Goal: Task Accomplishment & Management: Manage account settings

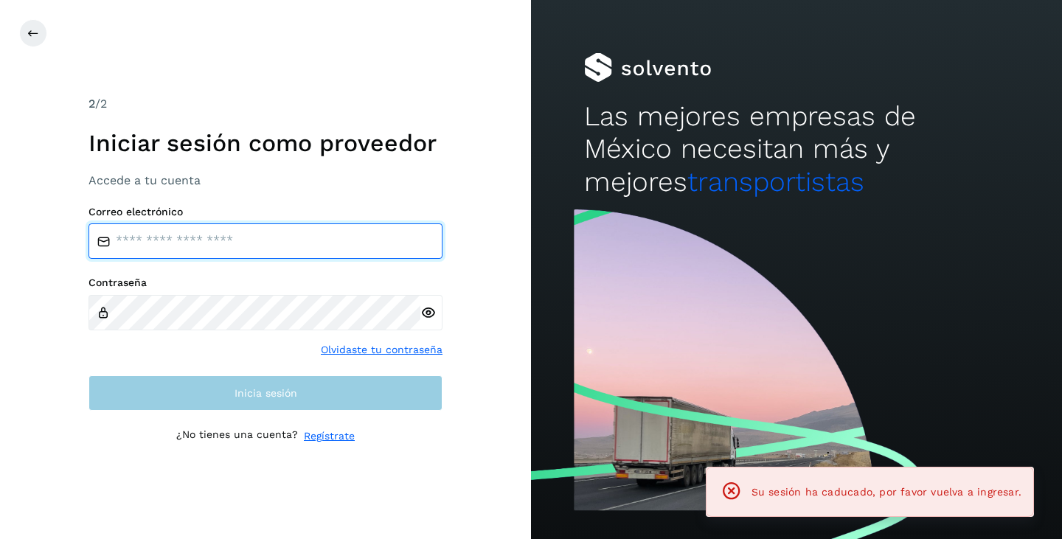
type input "**********"
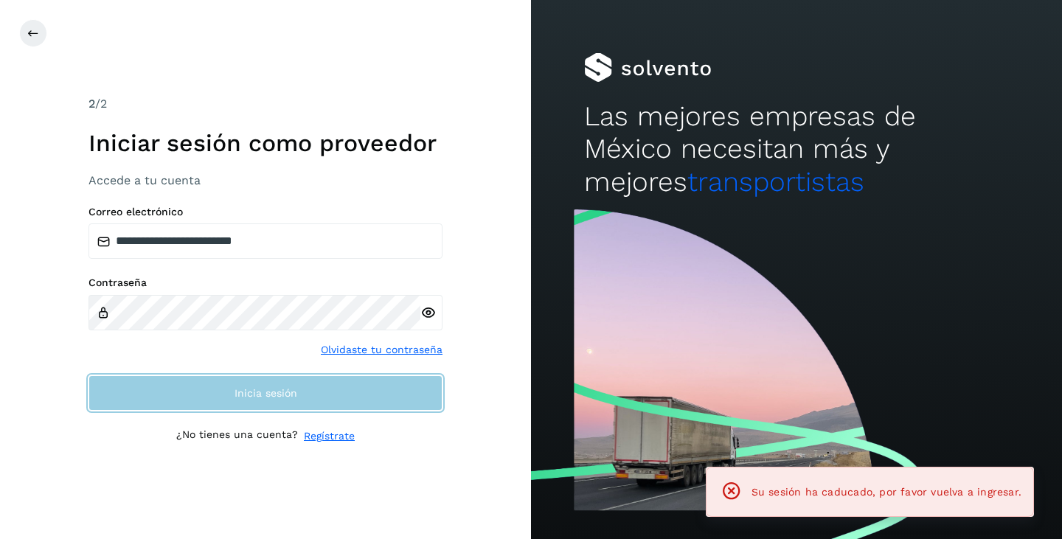
click at [300, 401] on button "Inicia sesión" at bounding box center [266, 393] width 354 height 35
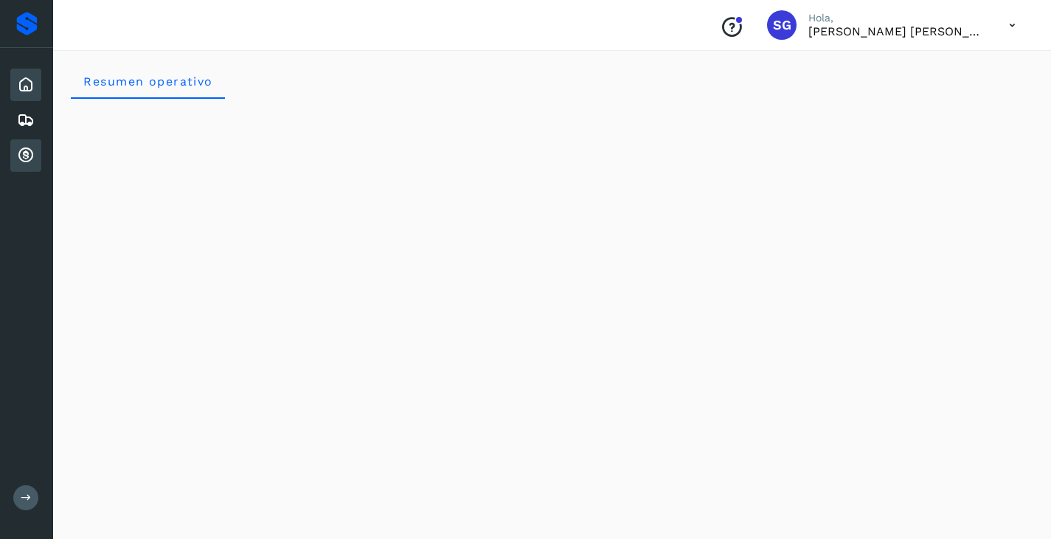
click at [26, 150] on icon at bounding box center [26, 156] width 18 height 18
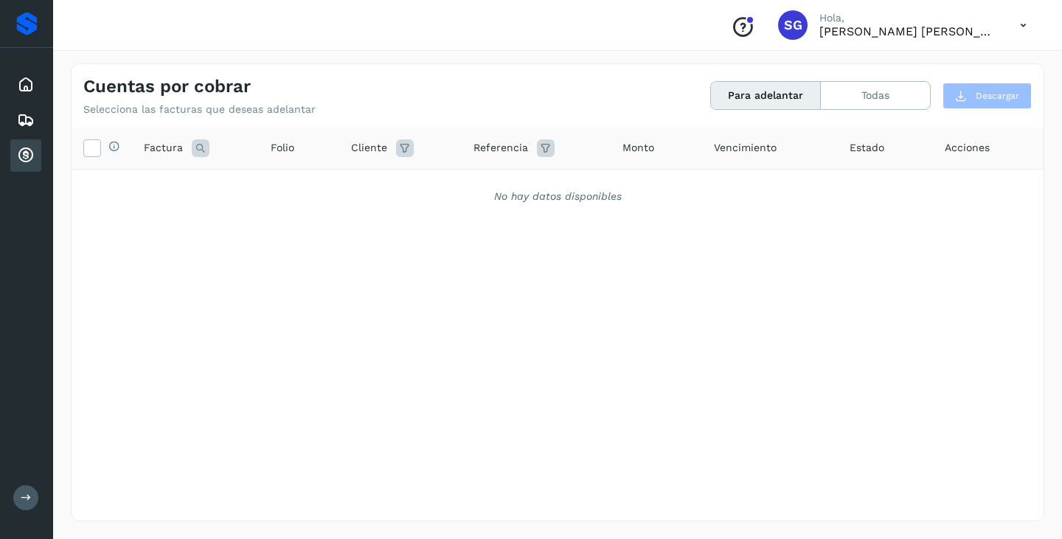
click at [773, 97] on button "Para adelantar" at bounding box center [766, 95] width 110 height 27
click at [865, 94] on button "Todas" at bounding box center [875, 95] width 109 height 27
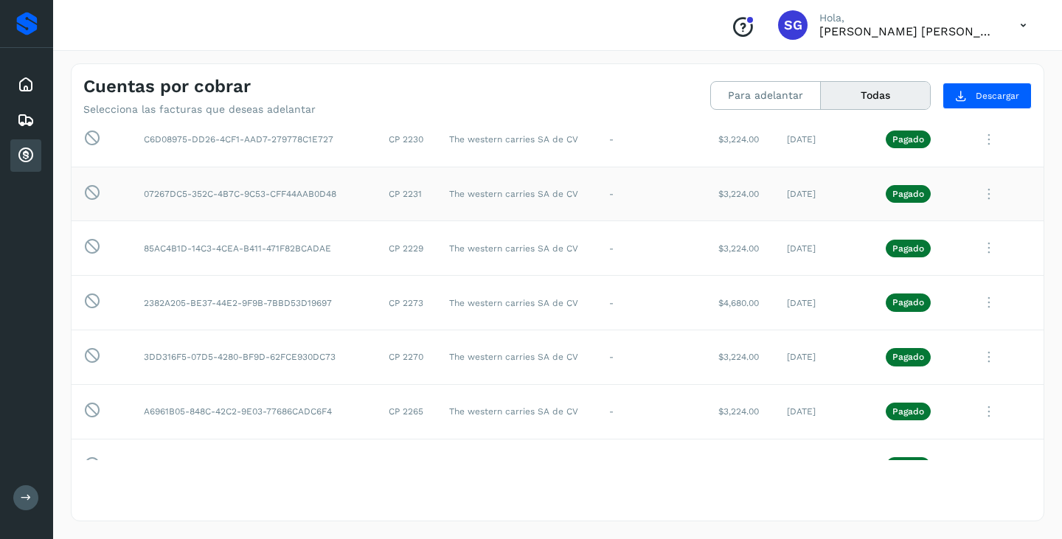
scroll to position [2199, 0]
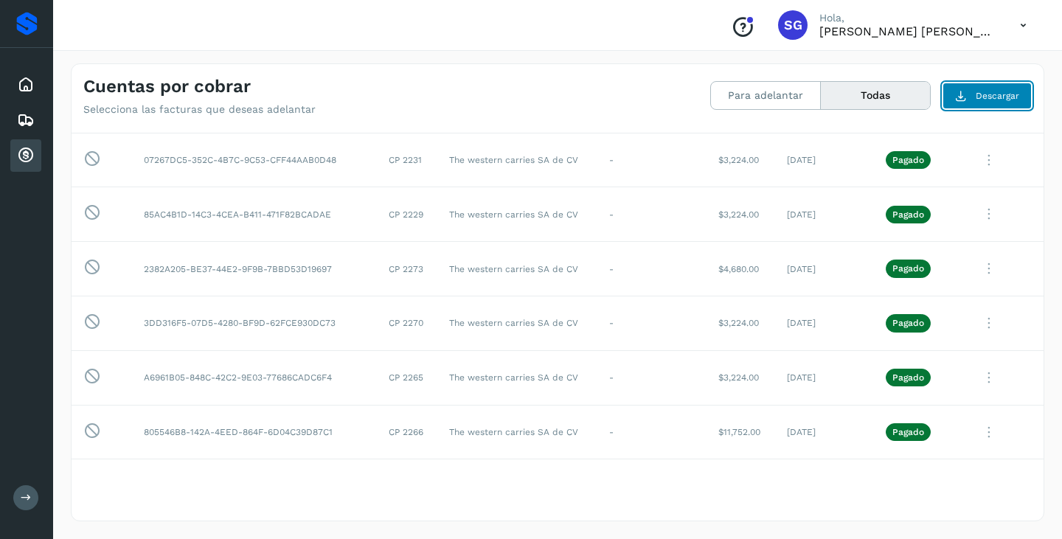
click at [965, 104] on button "Descargar" at bounding box center [987, 96] width 89 height 27
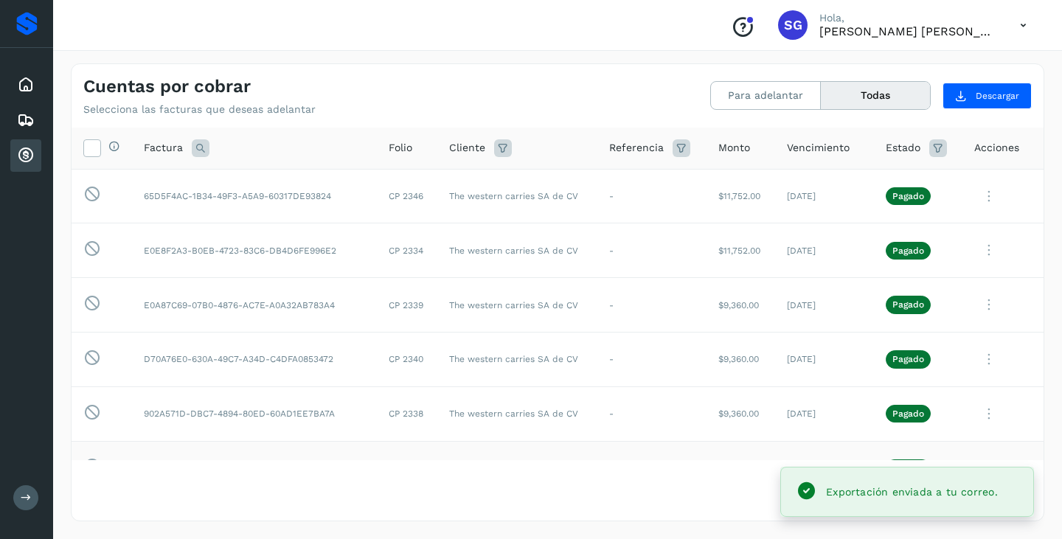
scroll to position [0, 0]
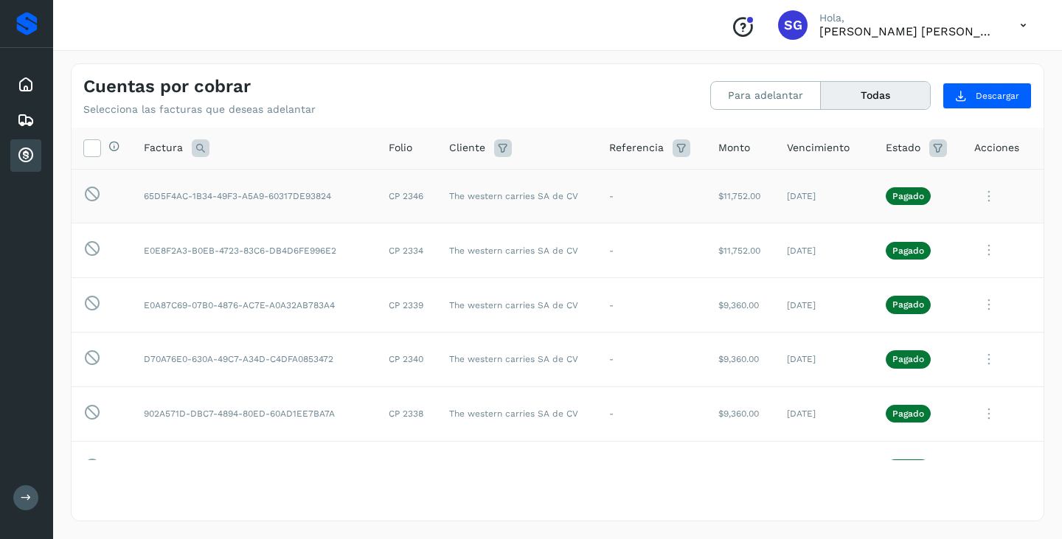
click at [905, 197] on p "Pagado" at bounding box center [909, 196] width 32 height 10
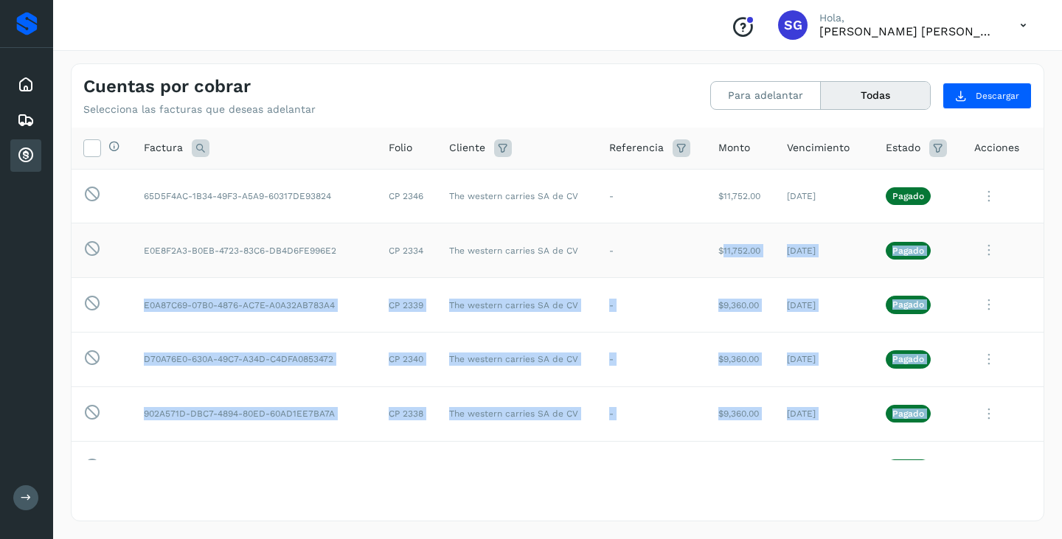
drag, startPoint x: 760, startPoint y: 406, endPoint x: 713, endPoint y: 249, distance: 164.1
click at [983, 94] on span "Descargar" at bounding box center [998, 95] width 44 height 13
